Goal: Task Accomplishment & Management: Use online tool/utility

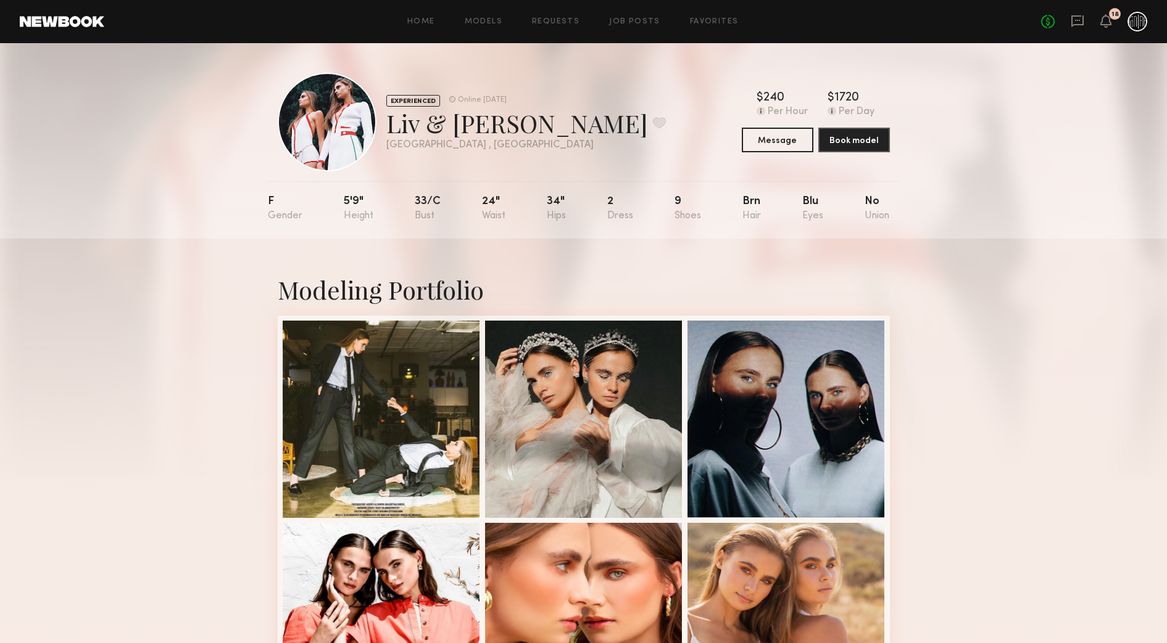
scroll to position [1212, 0]
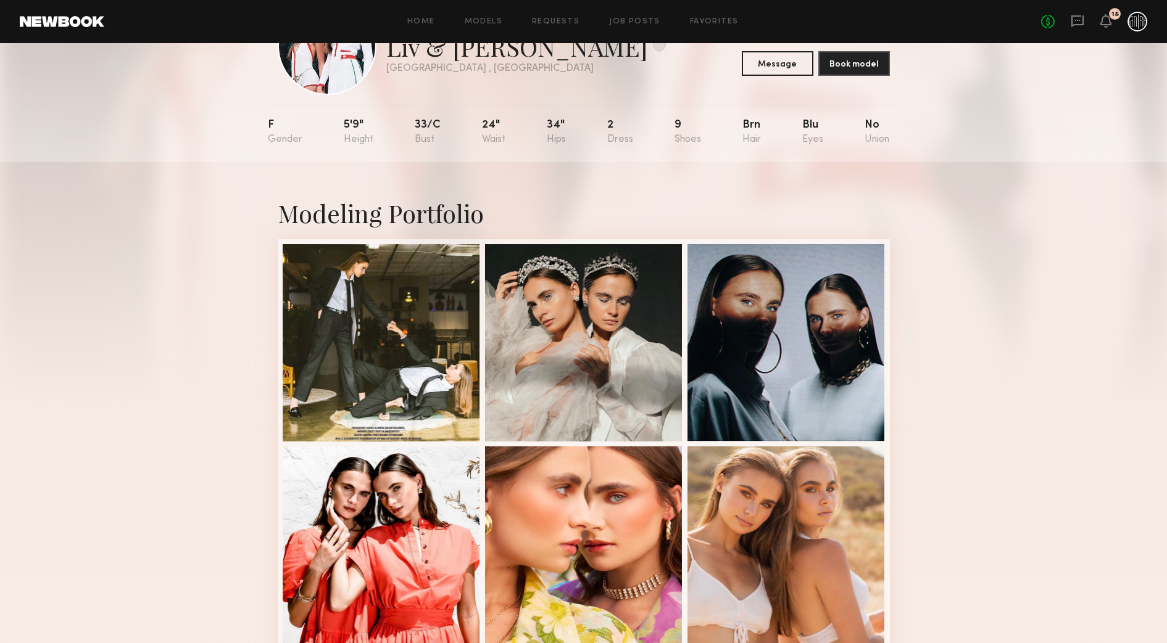
scroll to position [34, 0]
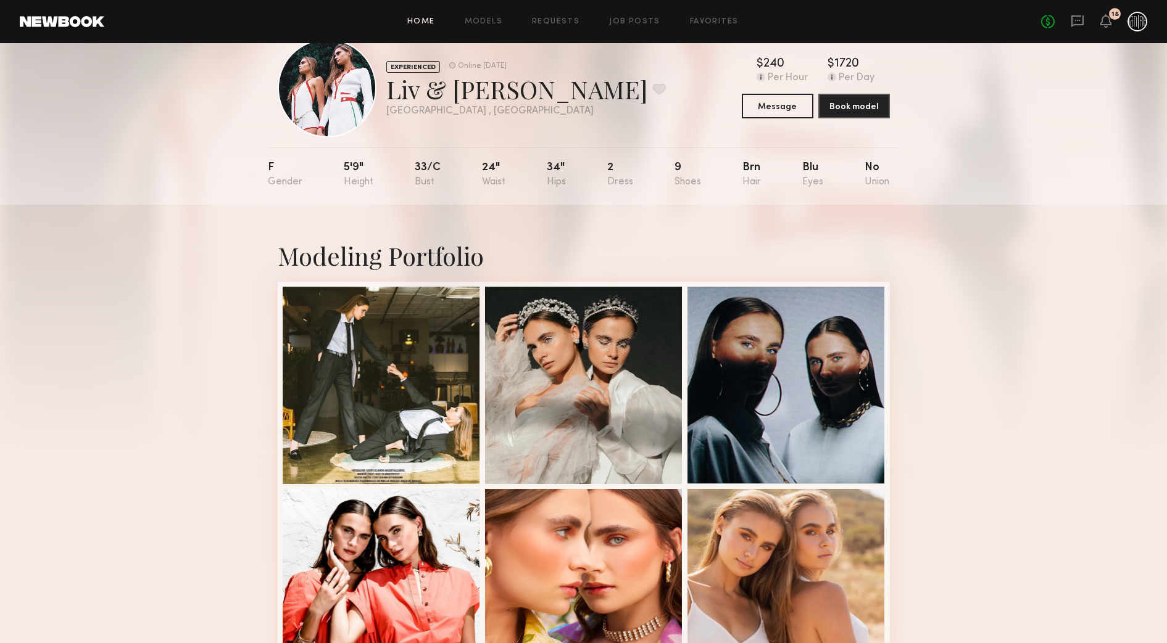
click at [428, 19] on link "Home" at bounding box center [421, 22] width 28 height 8
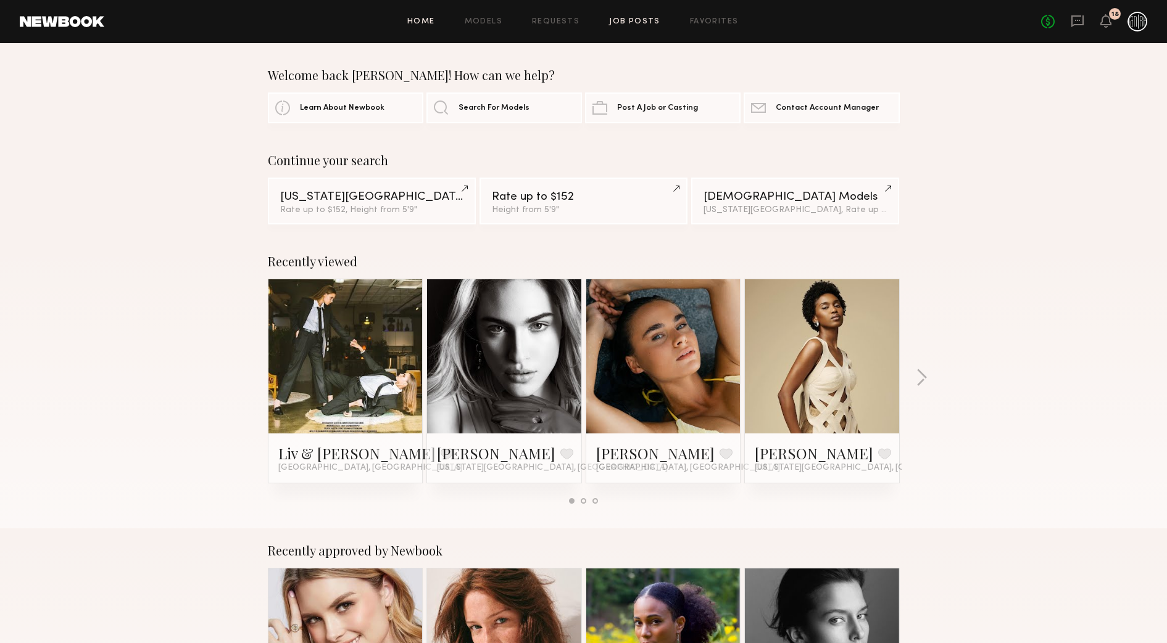
click at [656, 20] on link "Job Posts" at bounding box center [634, 22] width 51 height 8
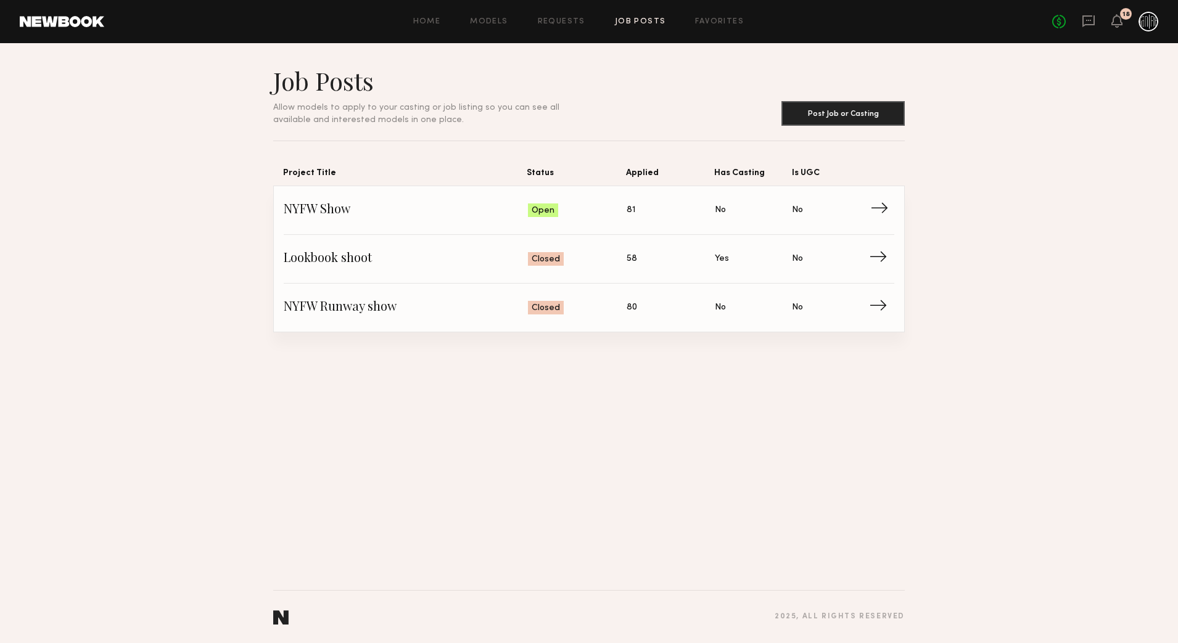
click at [654, 202] on span "Applied: 81" at bounding box center [671, 210] width 88 height 19
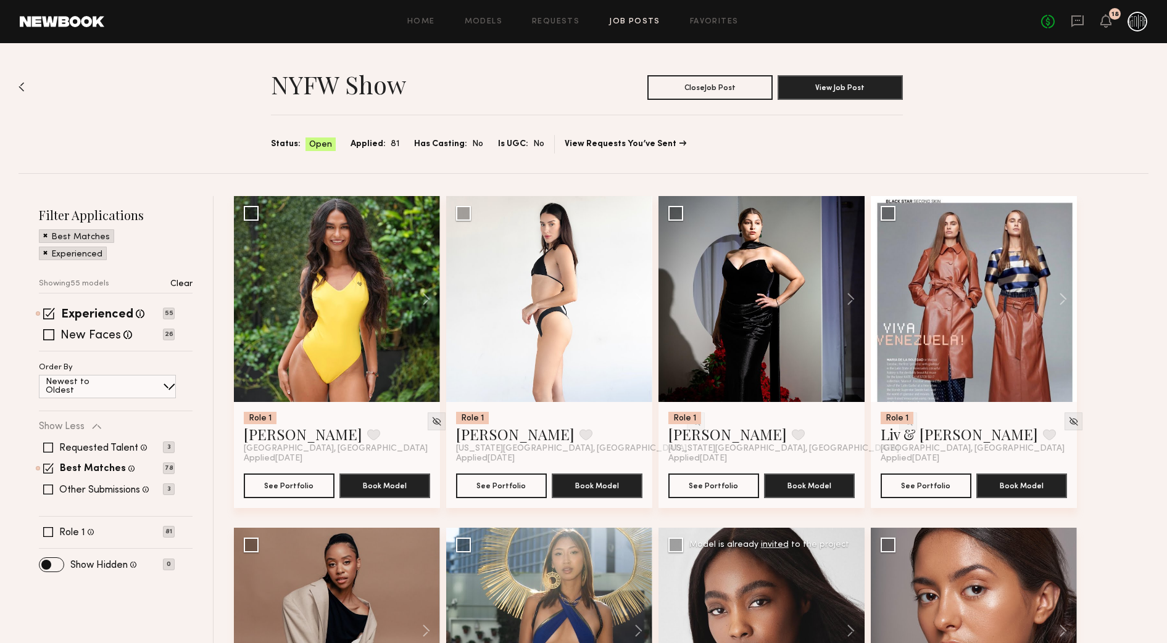
click at [781, 598] on div at bounding box center [761, 631] width 206 height 206
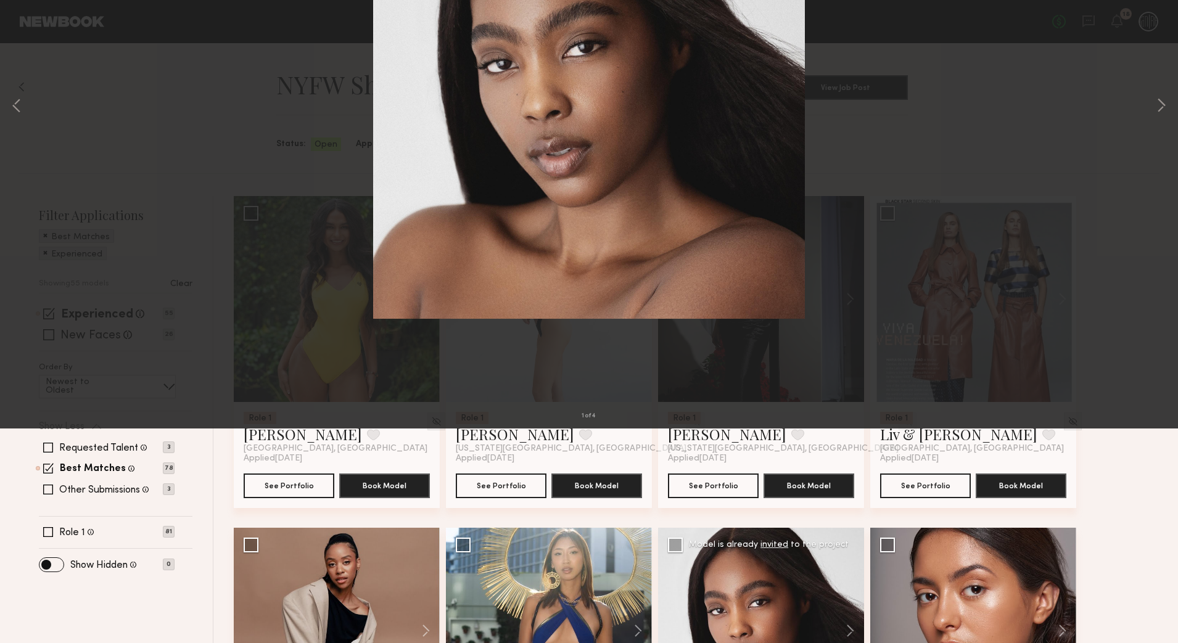
click at [781, 598] on div "1 of 4" at bounding box center [589, 321] width 1178 height 643
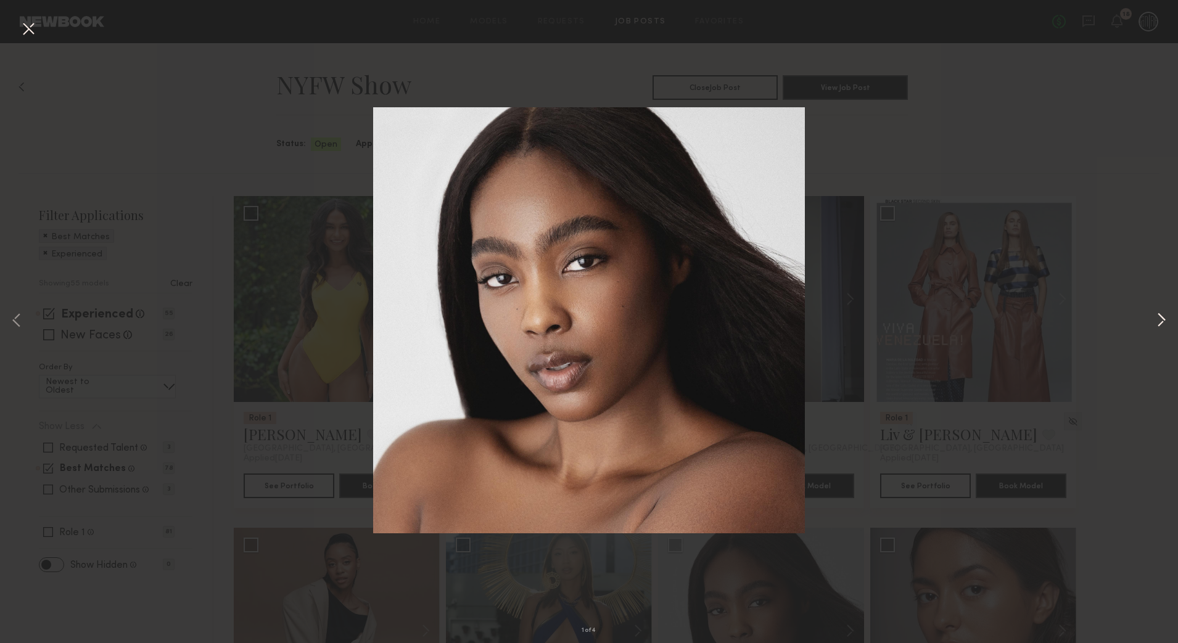
click at [1166, 313] on button at bounding box center [1161, 321] width 15 height 515
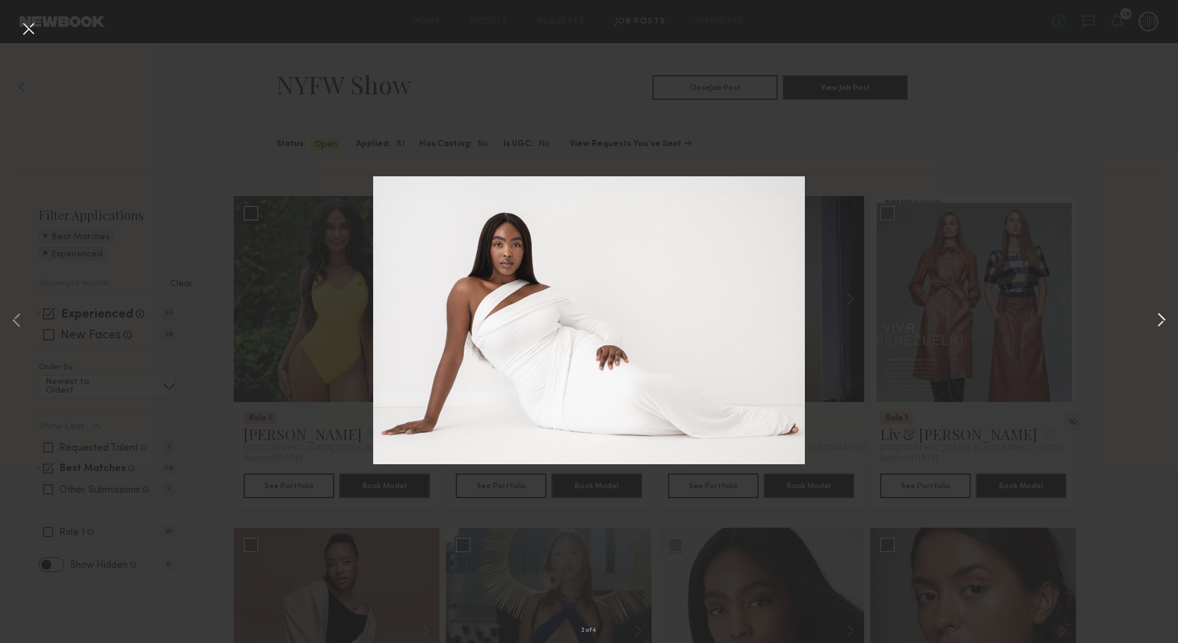
click at [1166, 313] on button at bounding box center [1161, 321] width 15 height 515
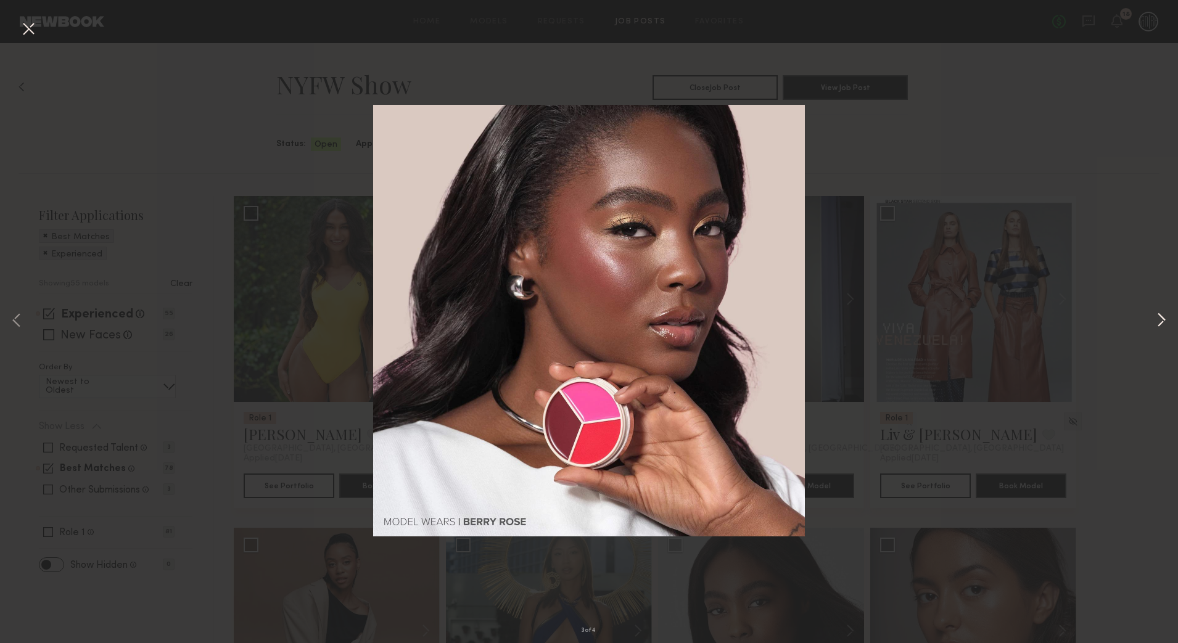
click at [1166, 313] on button at bounding box center [1161, 321] width 15 height 515
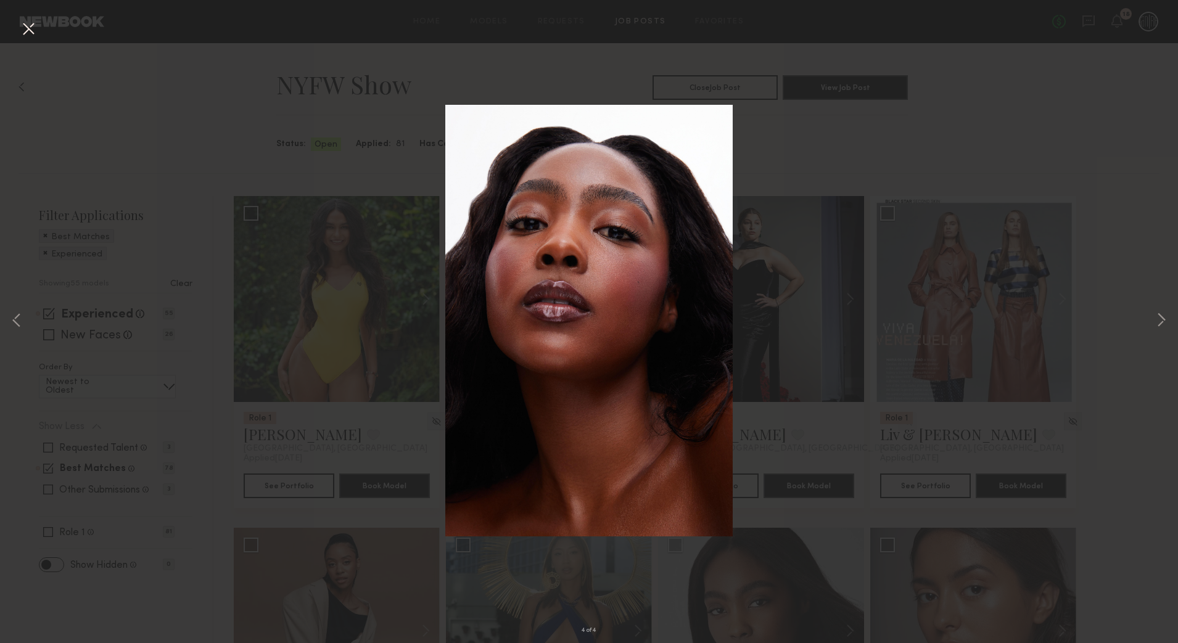
click at [1166, 312] on div "4 of 4" at bounding box center [589, 321] width 1178 height 643
click at [1062, 128] on div "4 of 4" at bounding box center [589, 321] width 1178 height 643
click at [36, 19] on button at bounding box center [29, 30] width 20 height 22
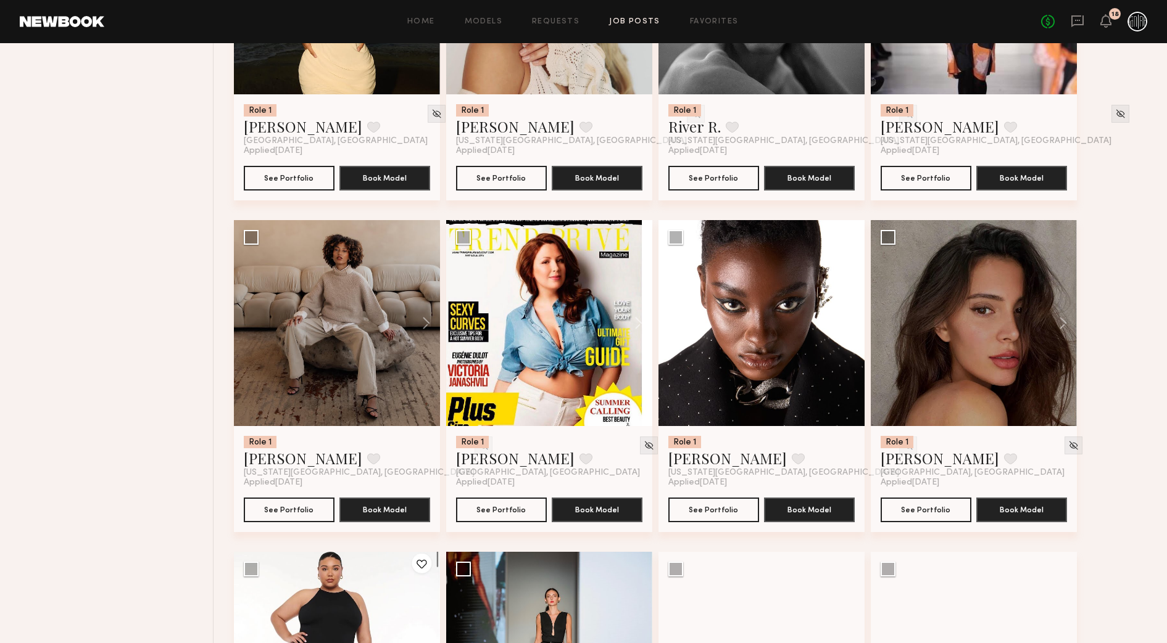
scroll to position [1974, 0]
